Goal: Find specific page/section: Find specific page/section

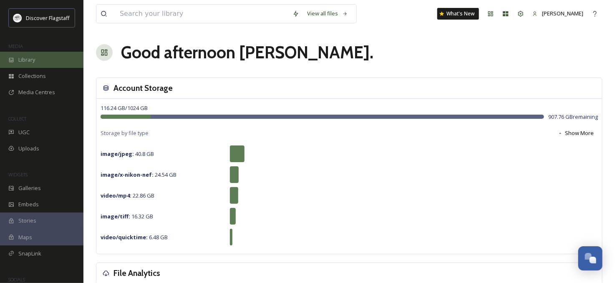
click at [29, 59] on span "Library" at bounding box center [26, 60] width 17 height 8
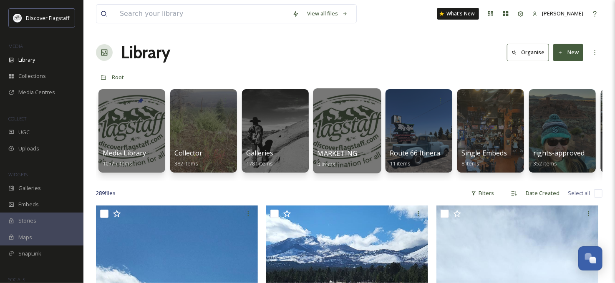
click at [360, 161] on div "MARKETING 4 items" at bounding box center [348, 159] width 60 height 21
click at [345, 152] on span "MARKETING" at bounding box center [338, 153] width 40 height 9
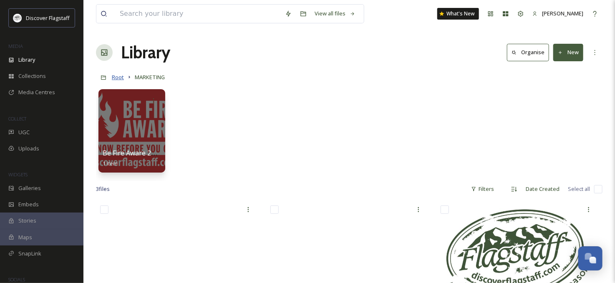
click at [117, 78] on span "Root" at bounding box center [118, 77] width 12 height 8
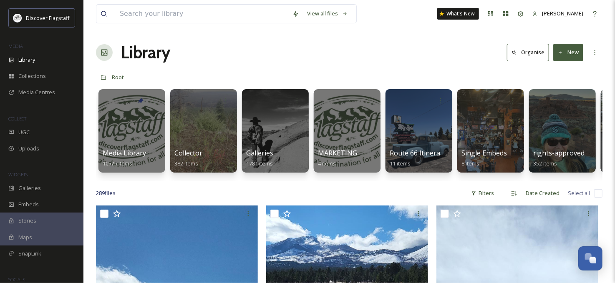
scroll to position [0, 67]
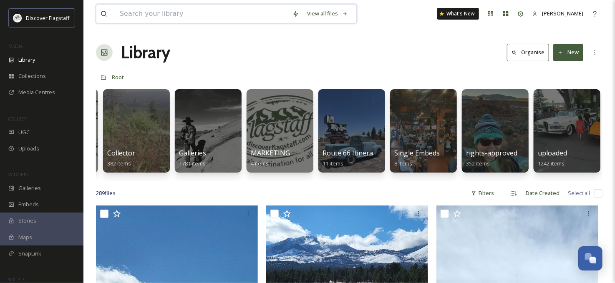
click at [148, 12] on input at bounding box center [202, 14] width 173 height 18
type input "voco"
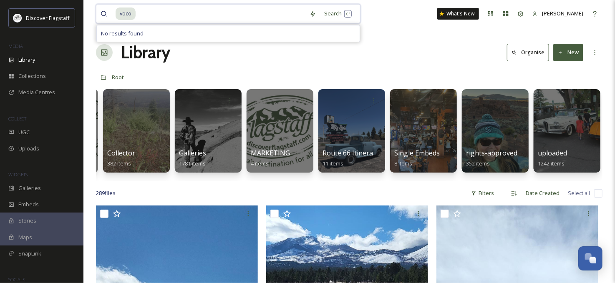
drag, startPoint x: 144, startPoint y: 13, endPoint x: 117, endPoint y: 15, distance: 26.8
click at [117, 15] on div "voco" at bounding box center [211, 14] width 190 height 18
type input "v"
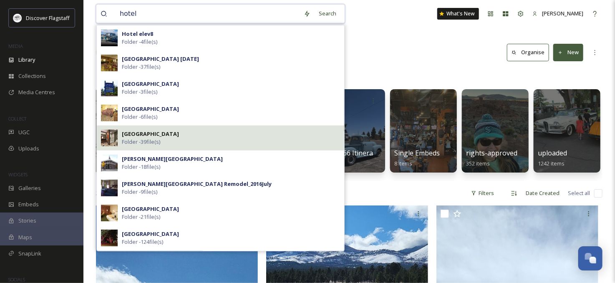
type input "hotel"
click at [161, 134] on strong "[GEOGRAPHIC_DATA]" at bounding box center [150, 134] width 57 height 8
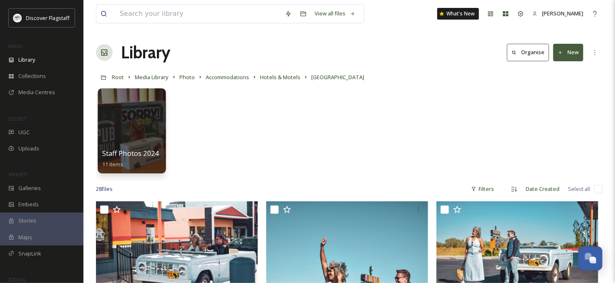
click at [144, 113] on div at bounding box center [132, 130] width 68 height 85
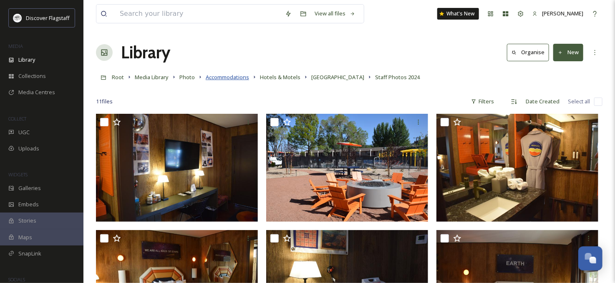
click at [241, 77] on span "Accommodations" at bounding box center [227, 77] width 43 height 8
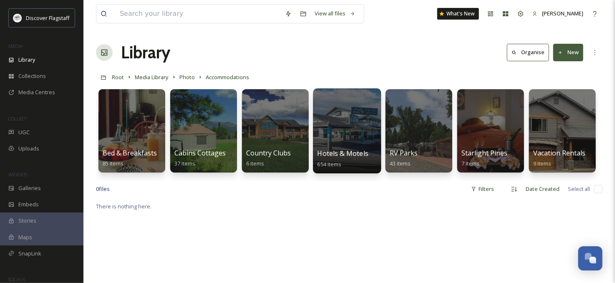
click at [360, 150] on span "Hotels & Motels" at bounding box center [343, 153] width 51 height 9
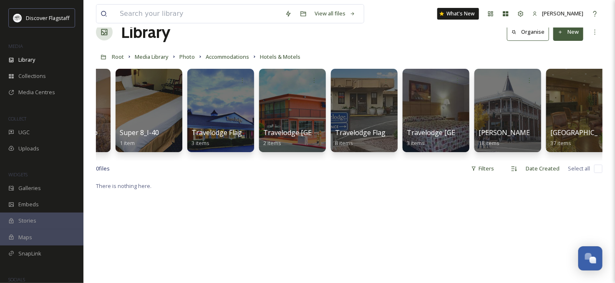
scroll to position [0, 3585]
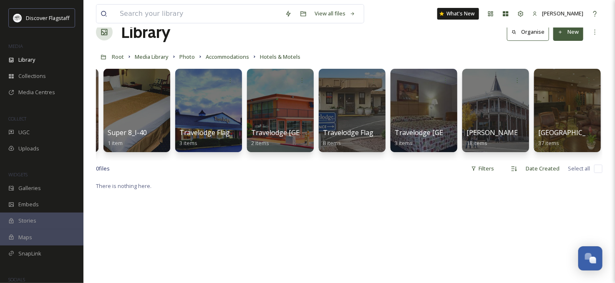
click at [305, 58] on div "Root Media Library Photo Accommodations Hotels & Motels" at bounding box center [349, 57] width 507 height 16
drag, startPoint x: 301, startPoint y: 57, endPoint x: 112, endPoint y: 55, distance: 189.5
click at [112, 55] on div "Root Media Library Photo Accommodations Hotels & Motels" at bounding box center [349, 57] width 507 height 16
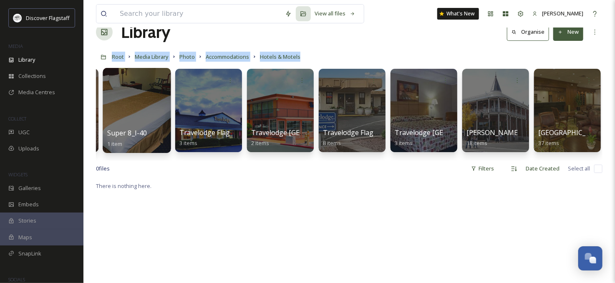
copy div "Root Media Library Photo Accommodations Hotels & Motels"
